Goal: Task Accomplishment & Management: Manage account settings

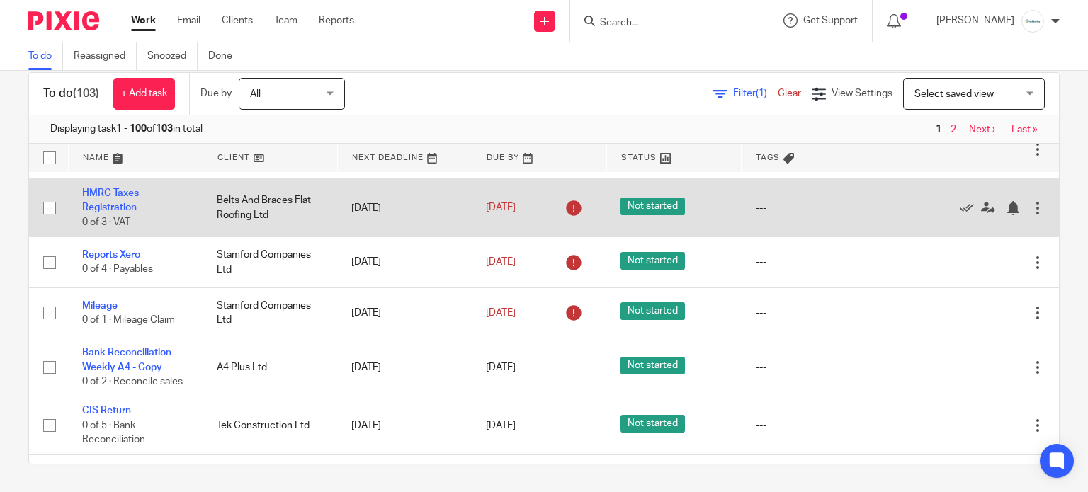
scroll to position [472, 0]
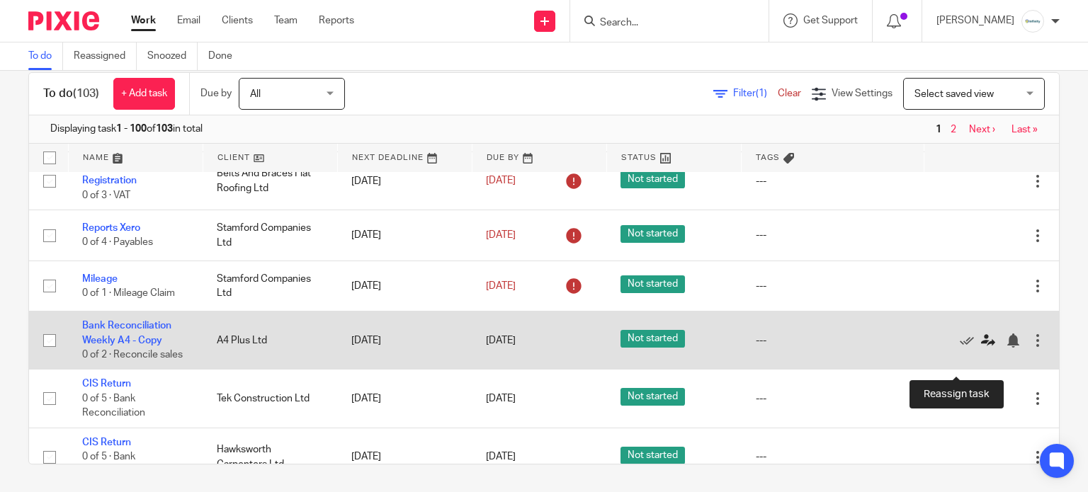
click at [981, 348] on icon at bounding box center [988, 341] width 14 height 14
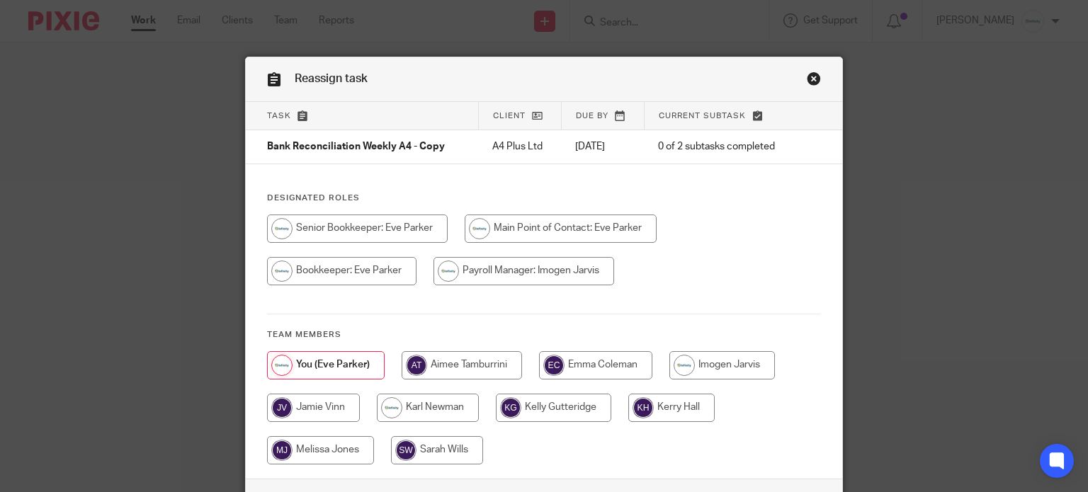
click at [303, 404] on input "radio" at bounding box center [313, 408] width 93 height 28
radio input "true"
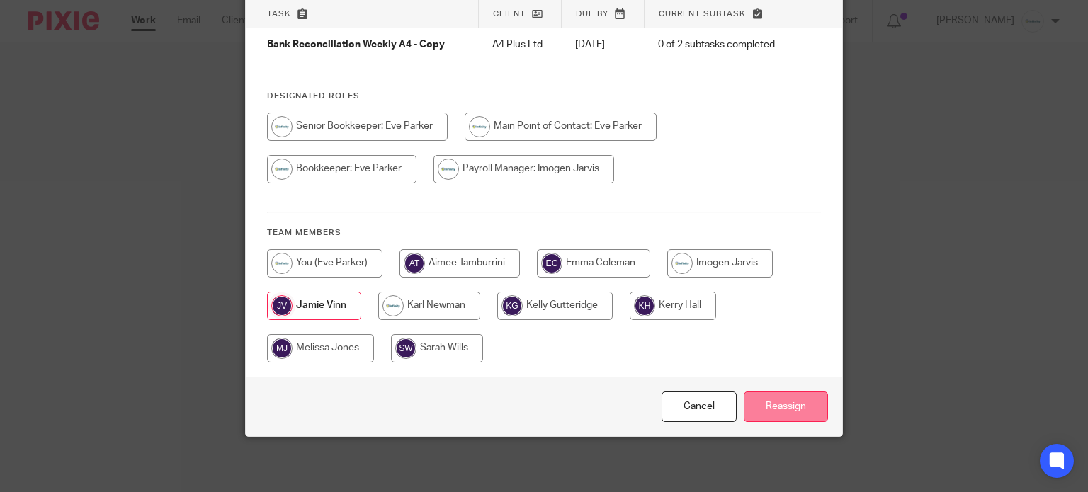
click at [765, 408] on input "Reassign" at bounding box center [786, 407] width 84 height 30
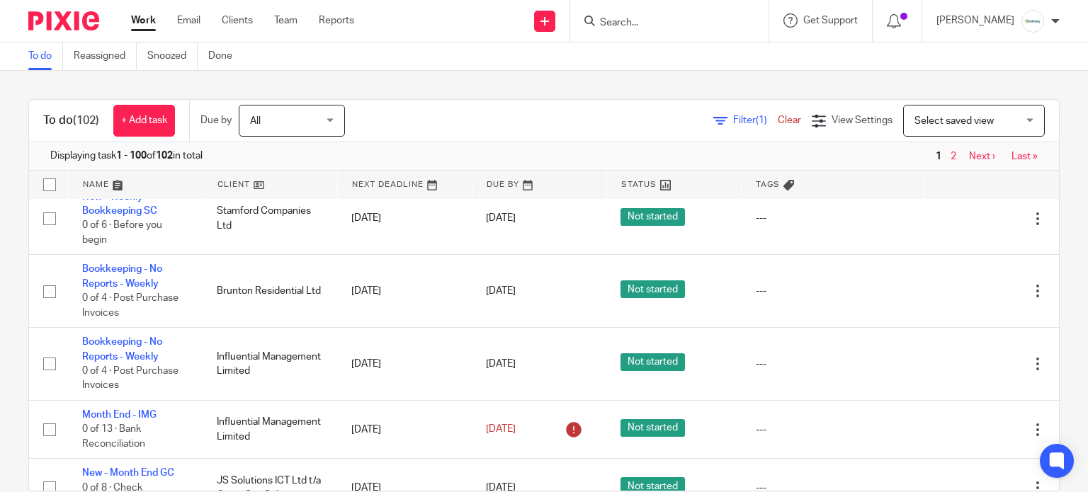
scroll to position [1417, 0]
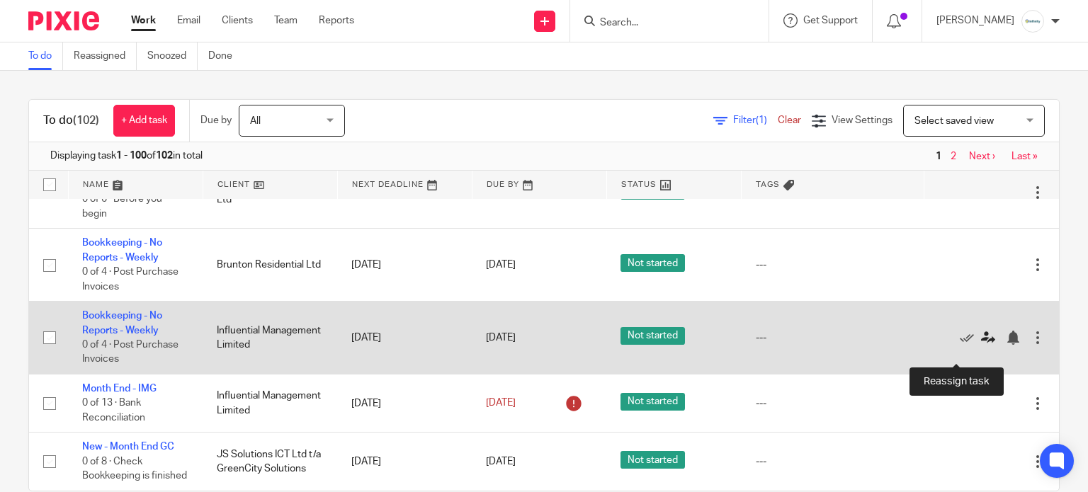
click at [981, 345] on icon at bounding box center [988, 338] width 14 height 14
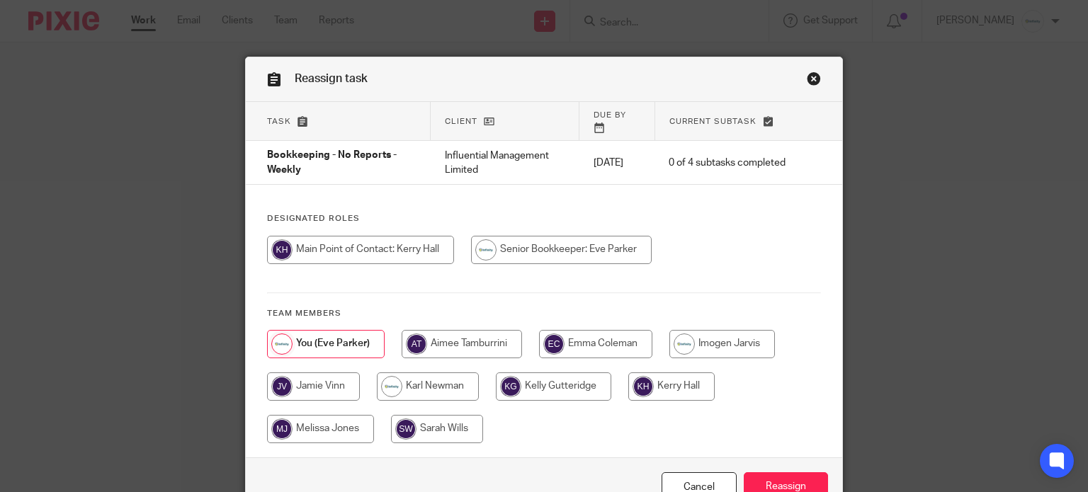
click at [324, 384] on input "radio" at bounding box center [313, 387] width 93 height 28
radio input "true"
click at [816, 473] on input "Reassign" at bounding box center [786, 488] width 84 height 30
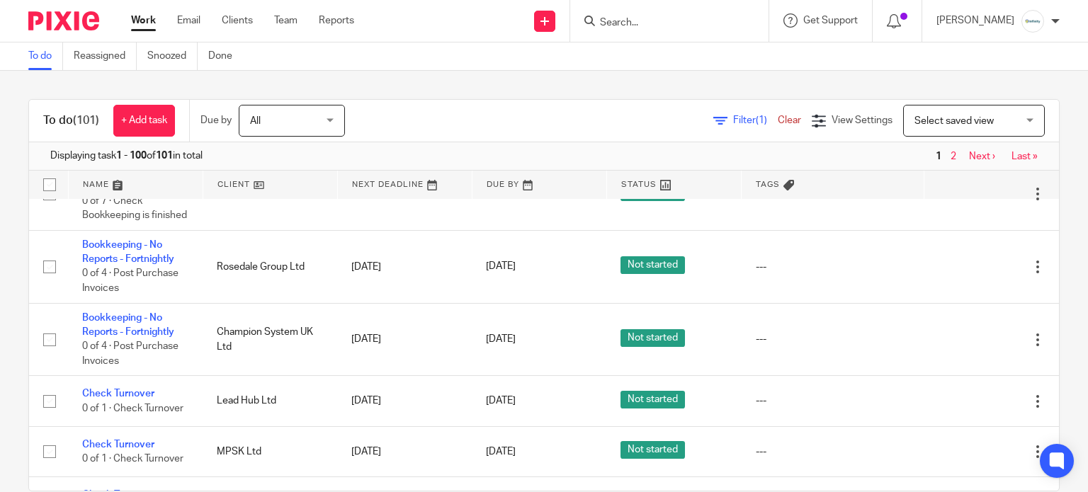
scroll to position [1889, 0]
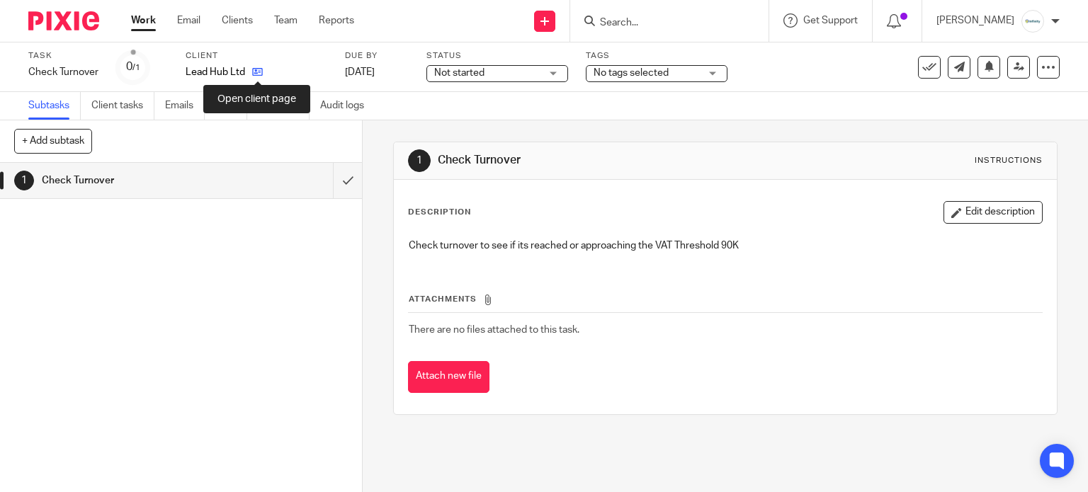
click at [254, 74] on icon at bounding box center [257, 72] width 11 height 11
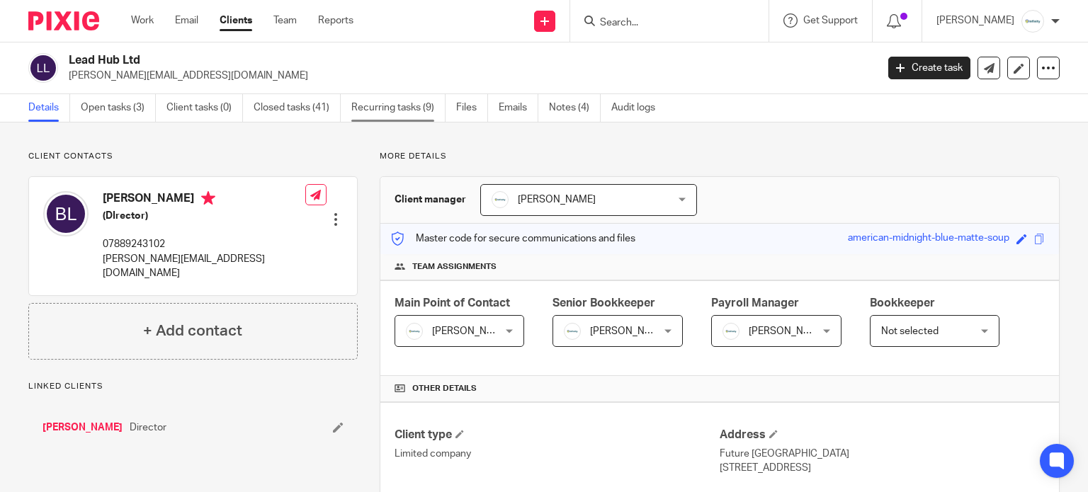
click at [385, 101] on link "Recurring tasks (9)" at bounding box center [398, 108] width 94 height 28
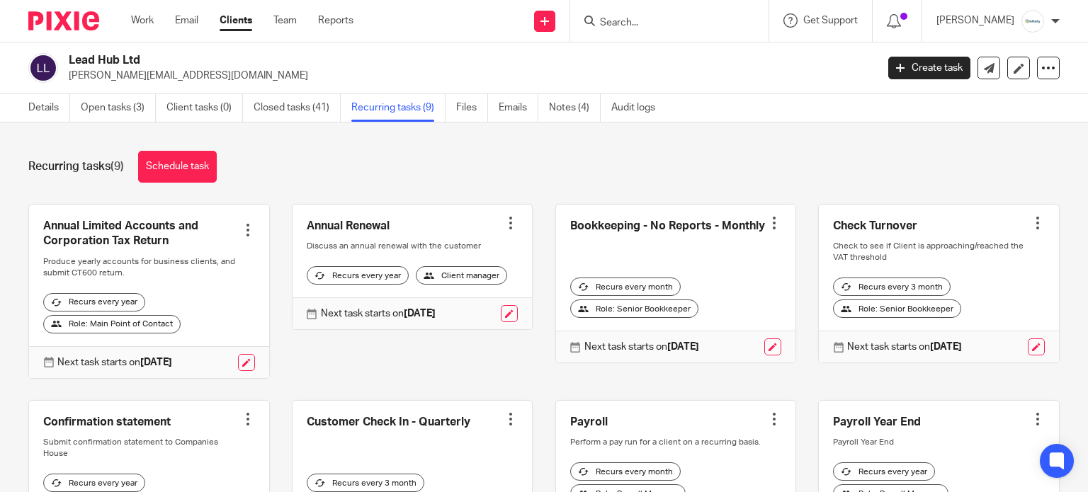
click at [1031, 225] on div at bounding box center [1038, 223] width 14 height 14
click at [949, 317] on span "Cancel schedule" at bounding box center [962, 312] width 74 height 10
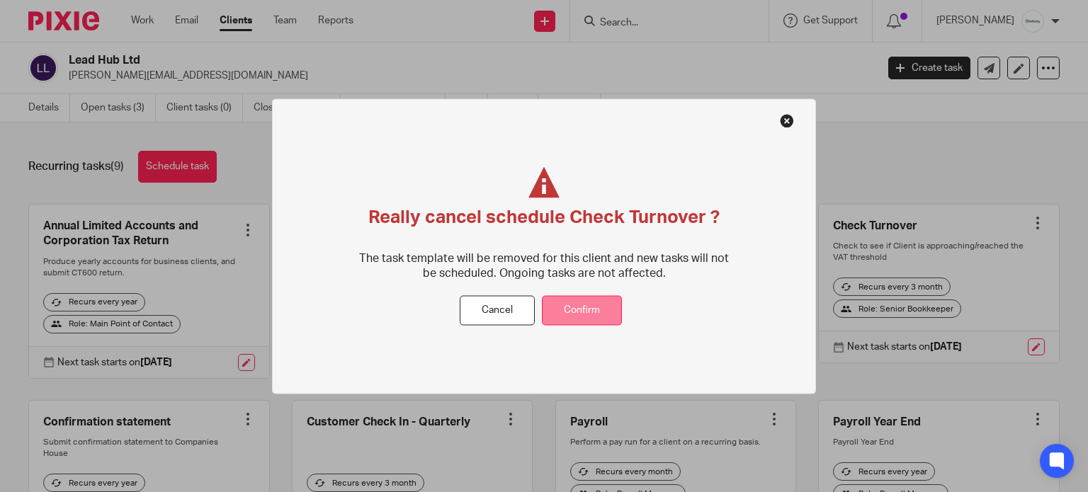
click at [609, 322] on button "Confirm" at bounding box center [582, 310] width 80 height 30
